Goal: Task Accomplishment & Management: Manage account settings

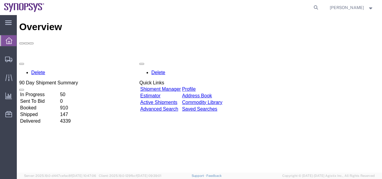
click at [177, 86] on link "Shipment Manager" at bounding box center [160, 88] width 41 height 5
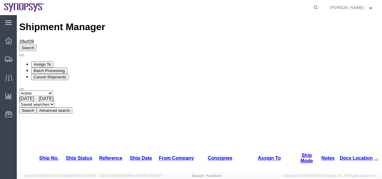
click at [7, 44] on div at bounding box center [8, 41] width 17 height 12
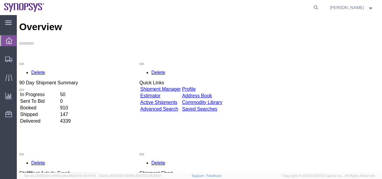
click at [176, 86] on link "Shipment Manager" at bounding box center [160, 88] width 41 height 5
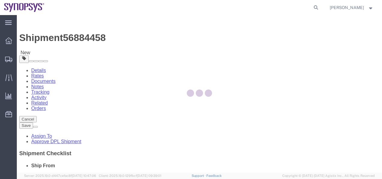
select select "63204"
select select
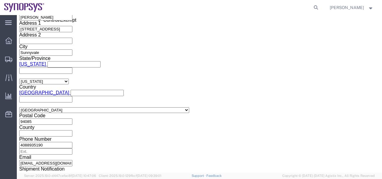
scroll to position [411, 0]
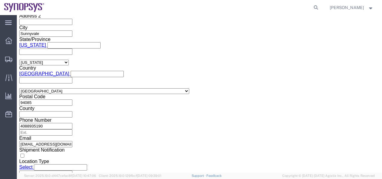
click button "Continue"
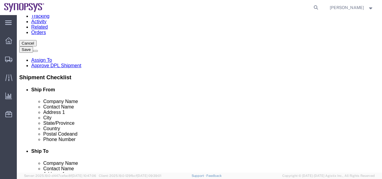
click dd "429.00 USD"
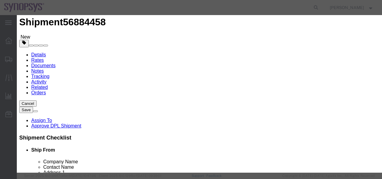
scroll to position [150, 0]
click input "3B992.b"
drag, startPoint x: 256, startPoint y: 63, endPoint x: 237, endPoint y: 63, distance: 19.2
click input "3B992.b"
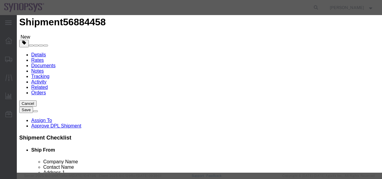
click button "Close"
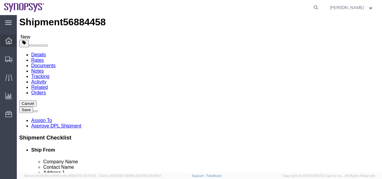
click at [10, 42] on icon at bounding box center [8, 40] width 7 height 7
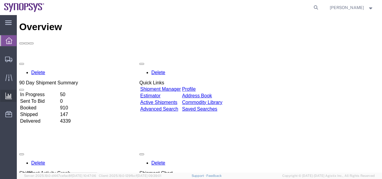
click at [8, 94] on icon at bounding box center [8, 95] width 7 height 7
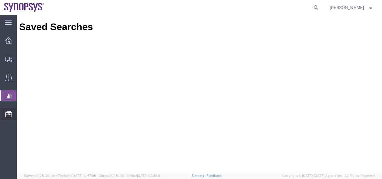
click at [10, 115] on icon at bounding box center [8, 114] width 7 height 6
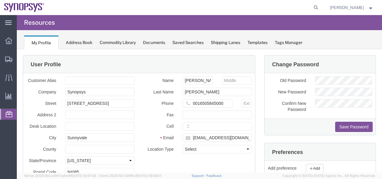
click at [0, 0] on span "Commodity Library" at bounding box center [0, 0] width 0 height 0
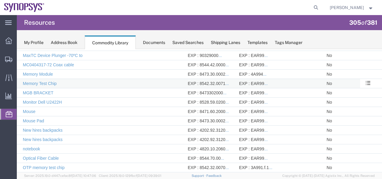
scroll to position [2708, 0]
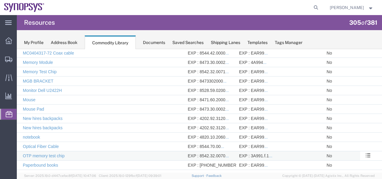
click at [138, 151] on td at bounding box center [116, 155] width 66 height 9
click at [236, 151] on td "EXP : 3A991.f.1 ... IMP :" at bounding box center [280, 155] width 88 height 9
drag, startPoint x: 271, startPoint y: 125, endPoint x: 248, endPoint y: 123, distance: 23.3
click at [248, 152] on div "EXP : 3A991.f.1 ..." at bounding box center [280, 155] width 82 height 6
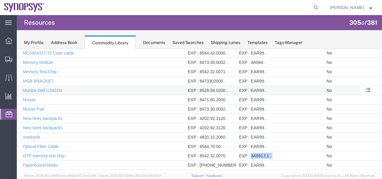
copy div "3A991.f.1 ..."
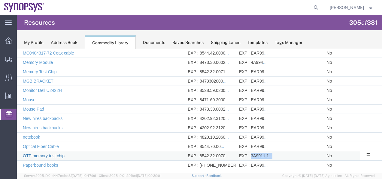
click at [29, 153] on link "OTP memory test chip" at bounding box center [44, 155] width 42 height 5
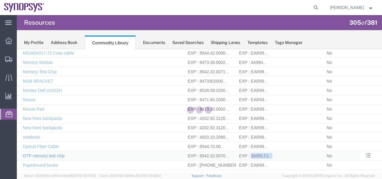
select select
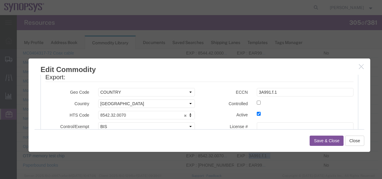
scroll to position [230, 0]
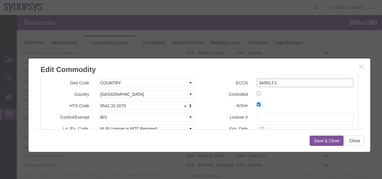
drag, startPoint x: 281, startPoint y: 82, endPoint x: 243, endPoint y: 83, distance: 37.3
click at [243, 83] on div "ECCN 3A991.f.1" at bounding box center [279, 82] width 159 height 8
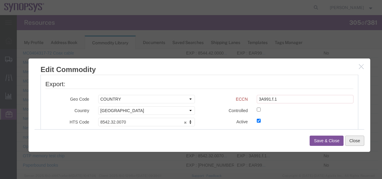
scroll to position [246, 0]
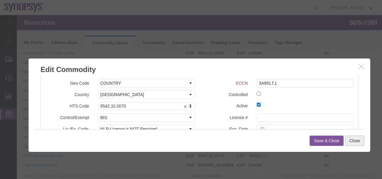
click at [351, 141] on button "Close" at bounding box center [354, 140] width 19 height 10
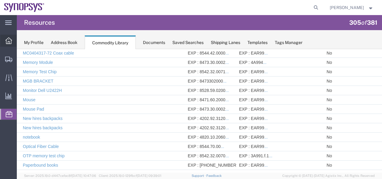
click at [7, 39] on icon at bounding box center [8, 40] width 7 height 7
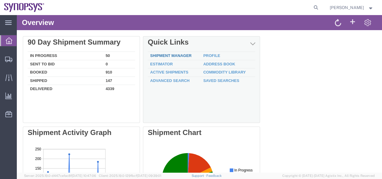
click at [160, 54] on link "Shipment Manager" at bounding box center [170, 55] width 41 height 5
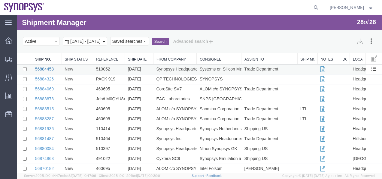
click at [48, 71] on link "56884458" at bounding box center [44, 68] width 19 height 5
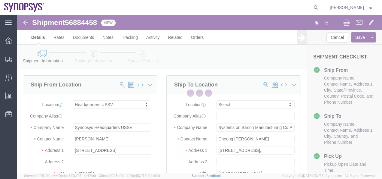
select select "63204"
select select
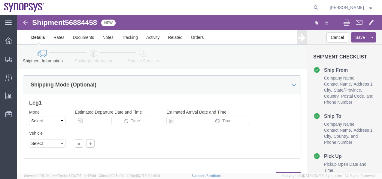
scroll to position [411, 0]
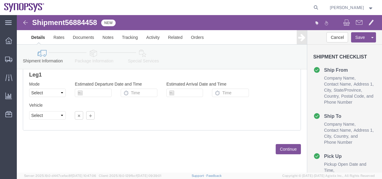
click button "Continue"
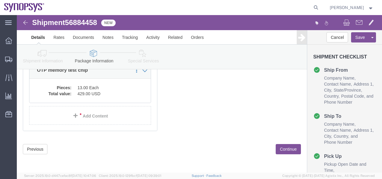
scroll to position [76, 0]
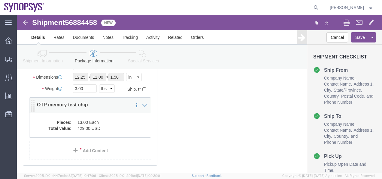
click div "Pieces: 13.00 Each Total value: 429.00 USD"
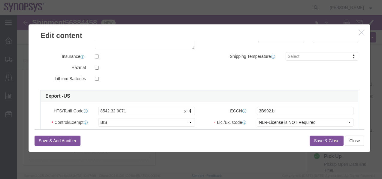
scroll to position [120, 0]
drag, startPoint x: 257, startPoint y: 94, endPoint x: 211, endPoint y: 91, distance: 45.8
click div "ECCN 3B992.b"
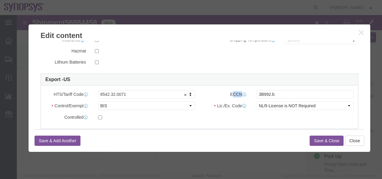
click div "ECCN 3B992.b"
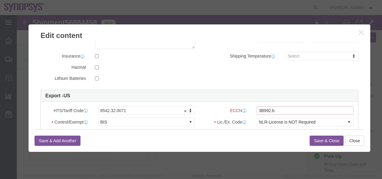
click input "3B992.b"
drag, startPoint x: 265, startPoint y: 93, endPoint x: 225, endPoint y: 94, distance: 40.0
click div "ECCN 3B992.b"
paste input "3A991.f.1"
type input "3A991.f.1"
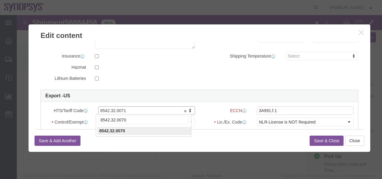
type input "8542.32.0070"
click button "Save & Close"
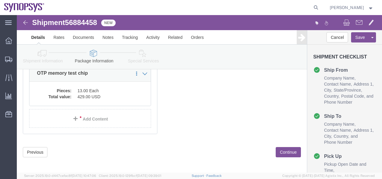
scroll to position [110, 0]
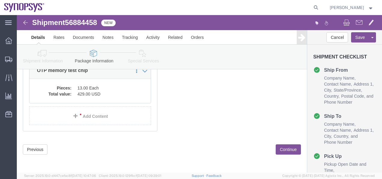
click button "Continue"
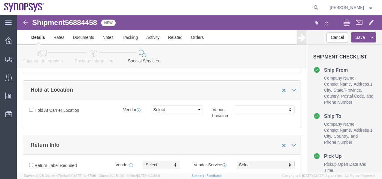
scroll to position [893, 0]
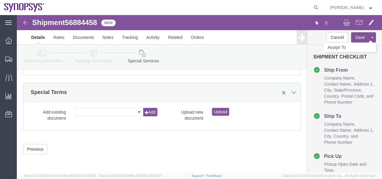
click button "Save"
click link "Assign To"
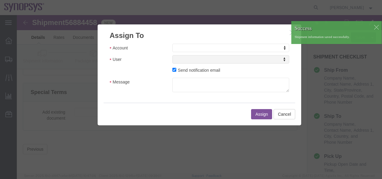
drag, startPoint x: 182, startPoint y: 50, endPoint x: 165, endPoint y: 35, distance: 22.6
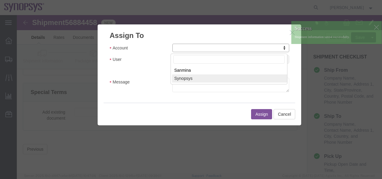
select select "117156"
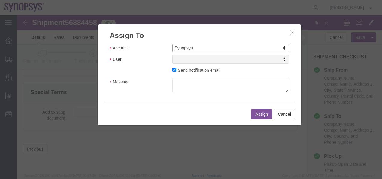
select select
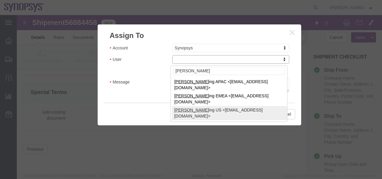
type input "[PERSON_NAME]"
select select "100122"
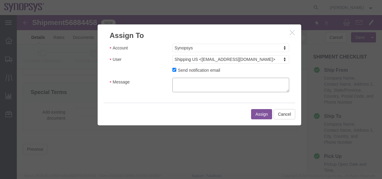
click textarea "Message"
type textarea "Cleared to ship"
click button "Assign"
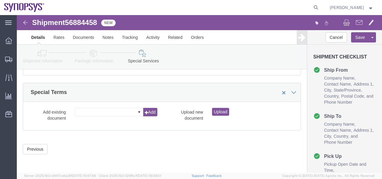
click link "Details"
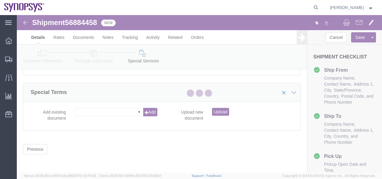
select select "63204"
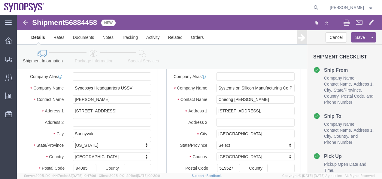
scroll to position [30, 0]
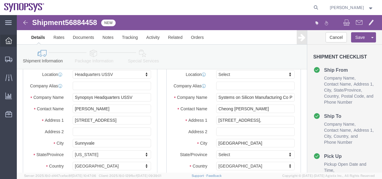
click at [8, 43] on icon at bounding box center [8, 40] width 7 height 7
